Goal: Transaction & Acquisition: Book appointment/travel/reservation

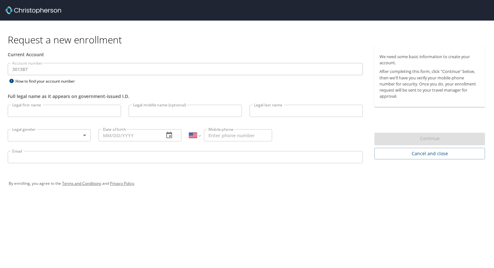
select select "US"
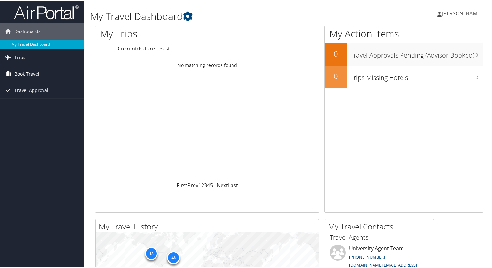
click at [22, 74] on span "Book Travel" at bounding box center [26, 73] width 25 height 16
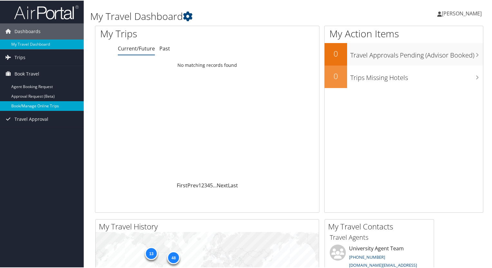
click at [26, 105] on link "Book/Manage Online Trips" at bounding box center [42, 106] width 84 height 10
